Goal: Task Accomplishment & Management: Use online tool/utility

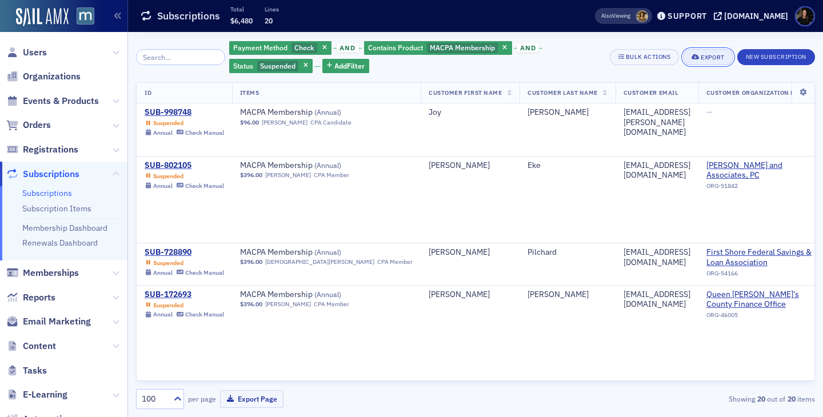
click at [707, 55] on div "Export" at bounding box center [712, 57] width 23 height 6
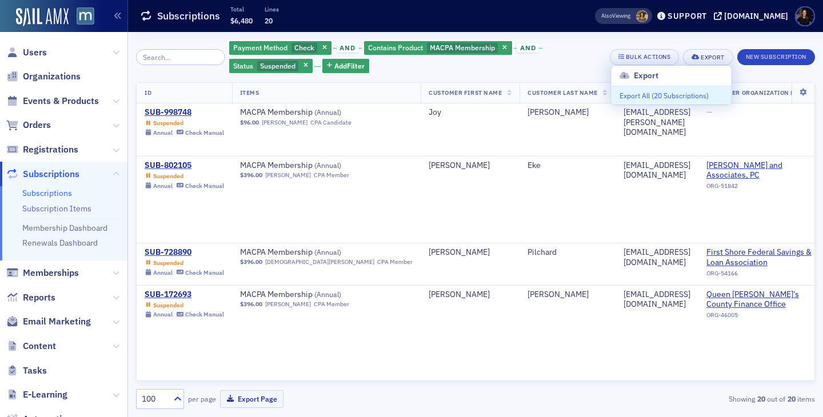
click at [639, 97] on button "Export All ( 20 Subscriptions )" at bounding box center [672, 95] width 120 height 18
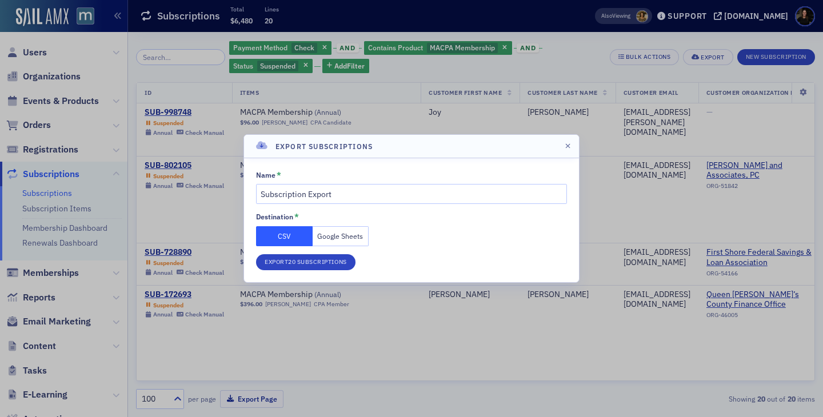
click at [325, 227] on button "Google Sheets" at bounding box center [341, 236] width 57 height 20
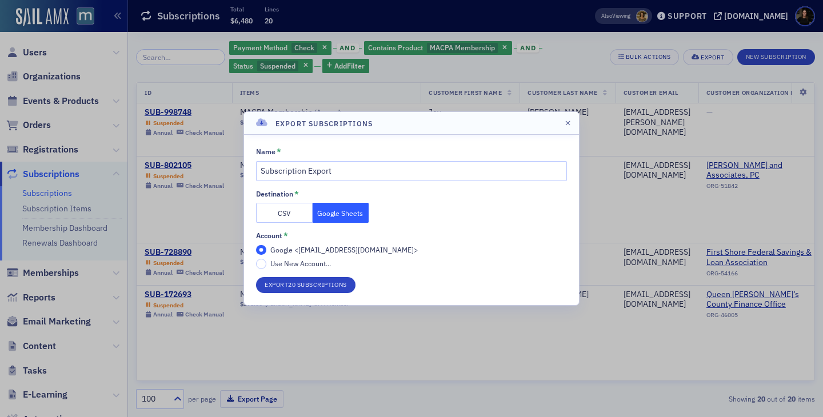
click at [645, 136] on div at bounding box center [411, 208] width 823 height 417
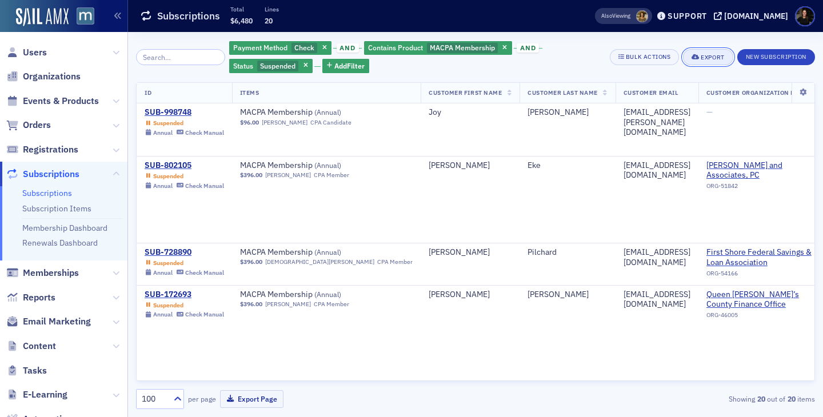
click at [696, 51] on button "Export" at bounding box center [708, 57] width 50 height 16
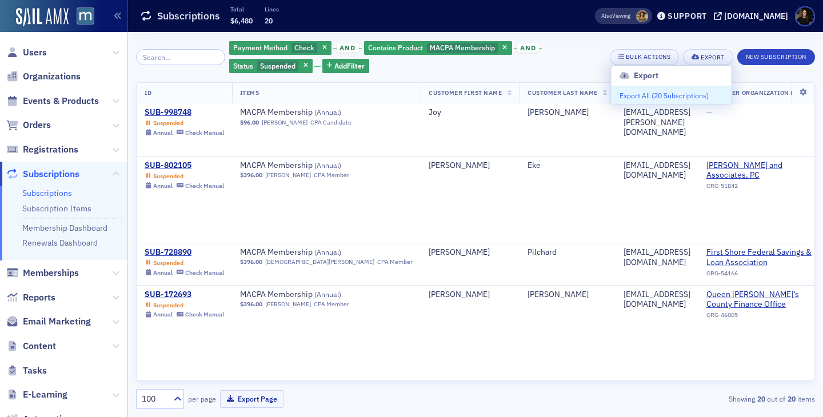
click at [671, 104] on button "Export All ( 20 Subscriptions )" at bounding box center [672, 95] width 120 height 18
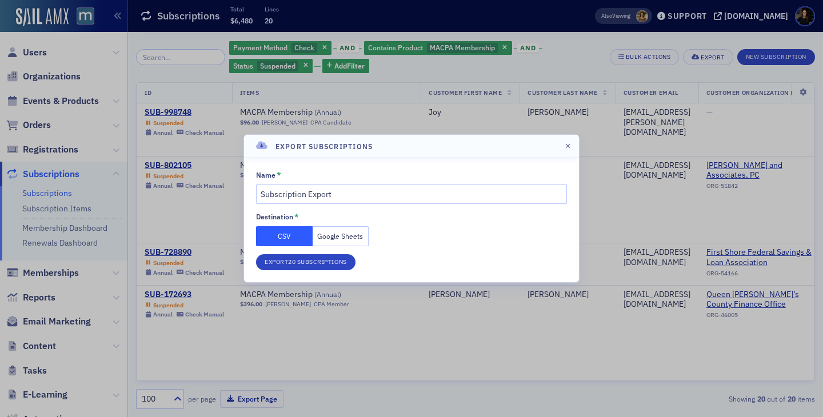
click at [326, 233] on button "Google Sheets" at bounding box center [341, 236] width 57 height 20
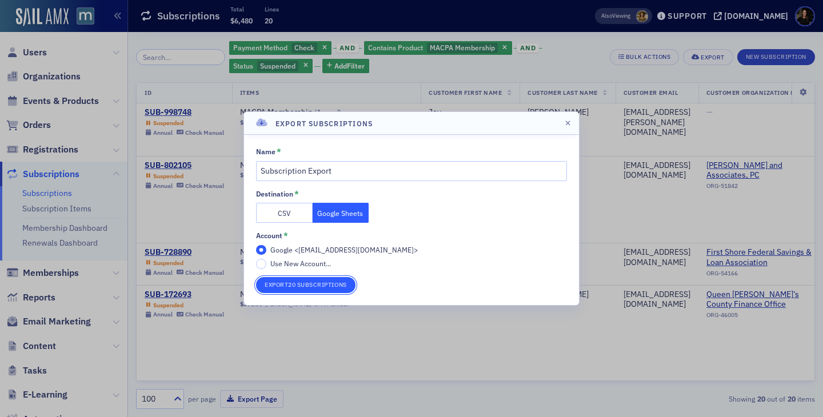
click at [297, 284] on button "Export 20 Subscriptions" at bounding box center [305, 285] width 99 height 16
